Goal: Task Accomplishment & Management: Manage account settings

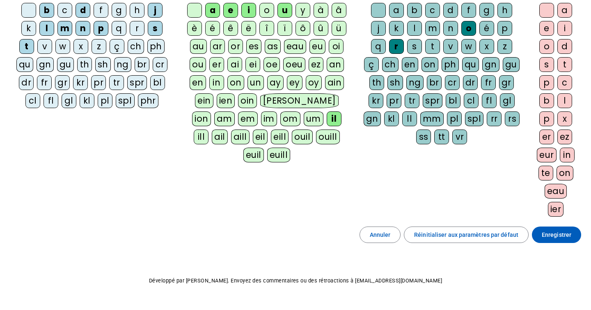
scroll to position [104, 0]
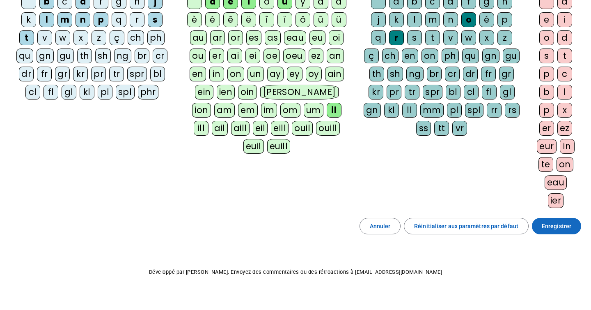
click at [557, 229] on span "Enregistrer" at bounding box center [557, 226] width 30 height 10
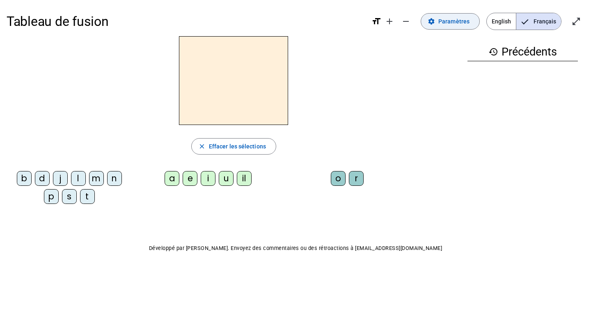
click at [448, 18] on span "Paramètres" at bounding box center [454, 21] width 31 height 10
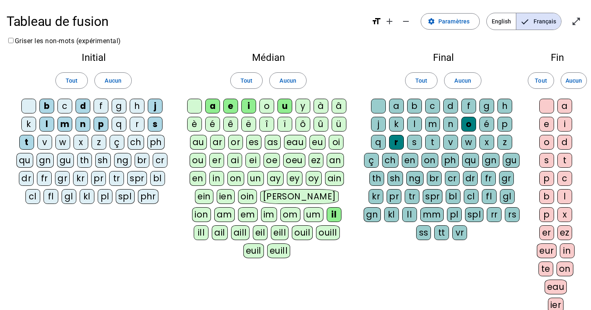
click at [30, 104] on div at bounding box center [28, 106] width 15 height 15
click at [194, 106] on div at bounding box center [194, 106] width 15 height 15
click at [381, 110] on div at bounding box center [378, 106] width 15 height 15
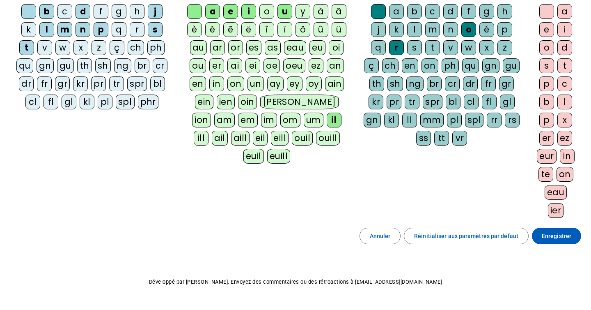
scroll to position [115, 0]
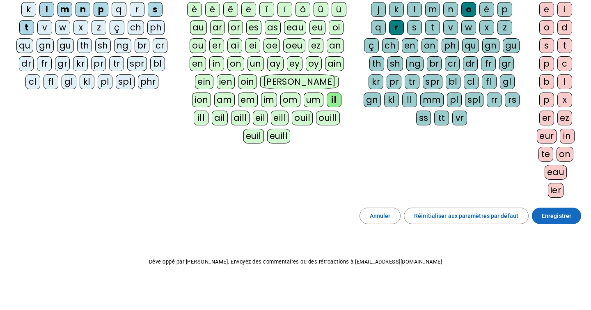
click at [544, 217] on span "Enregistrer" at bounding box center [557, 216] width 30 height 10
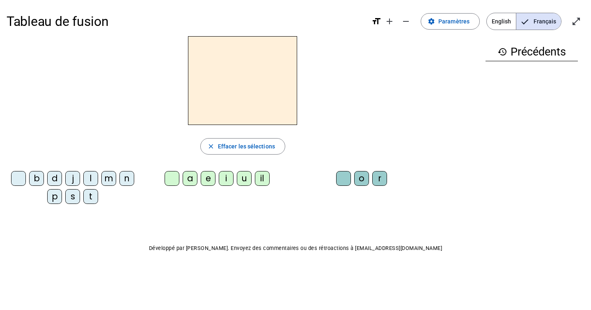
click at [108, 178] on div "m" at bounding box center [108, 178] width 15 height 15
click at [195, 177] on div "a" at bounding box center [190, 178] width 15 height 15
click at [170, 178] on div at bounding box center [172, 178] width 15 height 15
click at [170, 179] on div at bounding box center [172, 178] width 15 height 15
